Goal: Check status

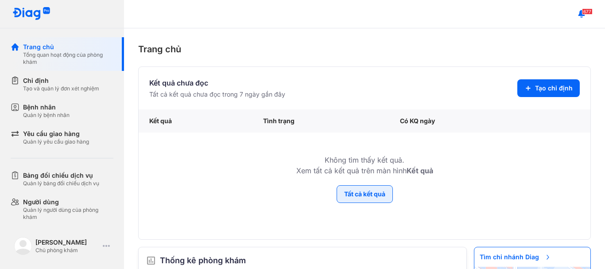
click at [358, 195] on button "Tất cả kết quả" at bounding box center [364, 194] width 56 height 18
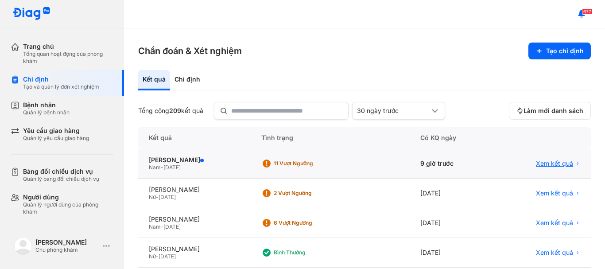
click at [544, 163] on span "Xem kết quả" at bounding box center [554, 163] width 37 height 8
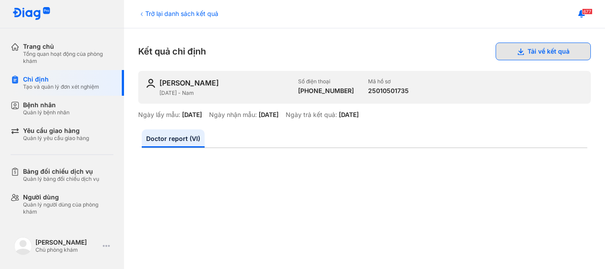
click at [520, 51] on button "Tải về kết quả" at bounding box center [542, 51] width 95 height 18
